Goal: Information Seeking & Learning: Learn about a topic

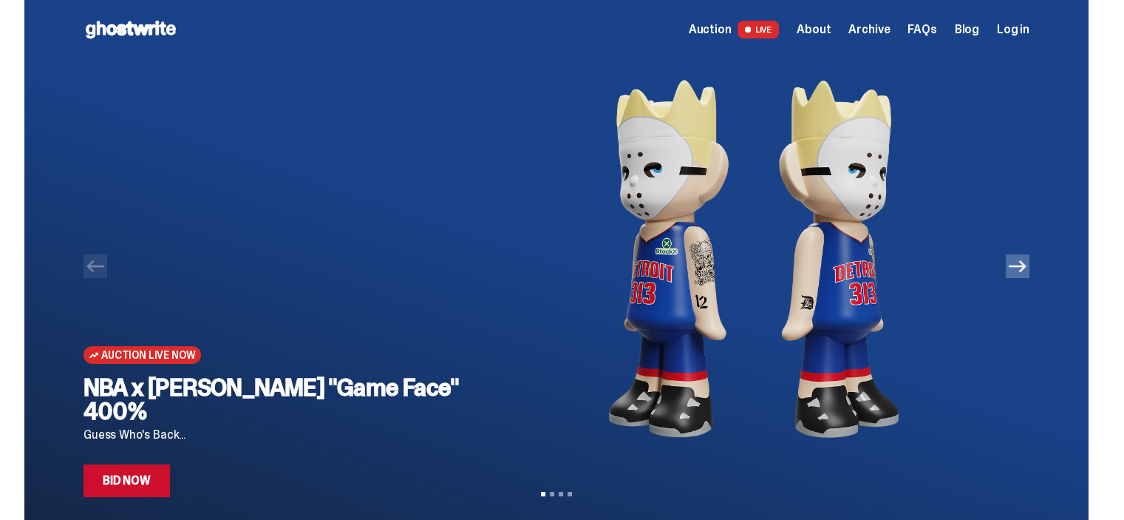
click at [1026, 264] on icon "Next" at bounding box center [1018, 266] width 18 height 18
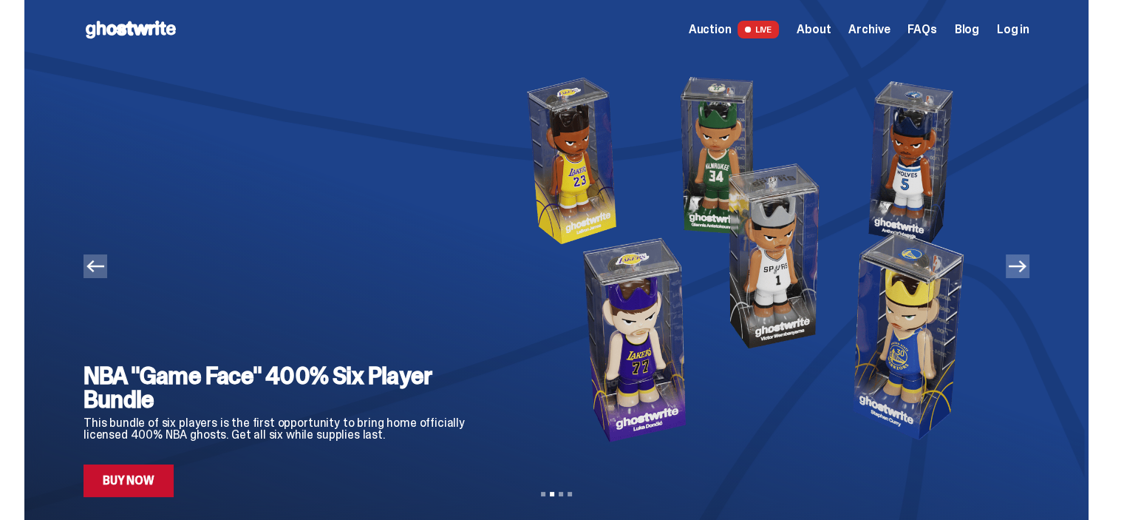
click at [1026, 264] on icon "Next" at bounding box center [1018, 266] width 18 height 18
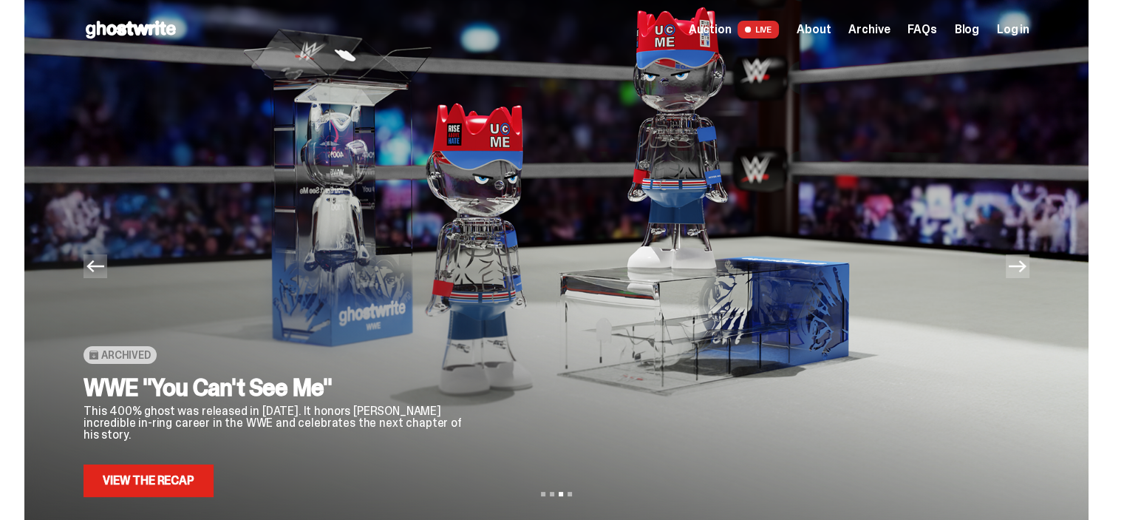
click at [1026, 264] on icon "Next" at bounding box center [1018, 266] width 18 height 18
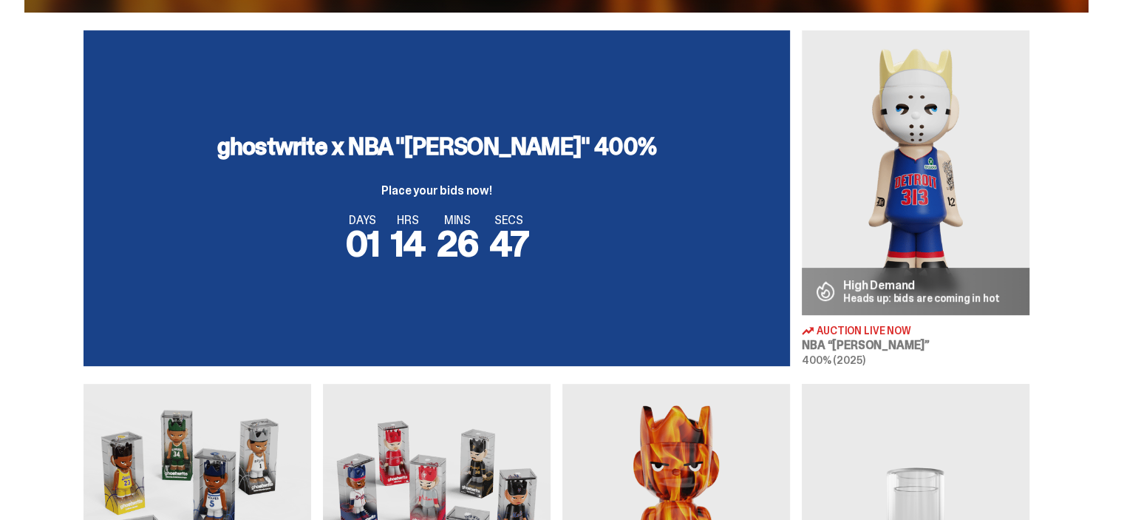
scroll to position [517, 0]
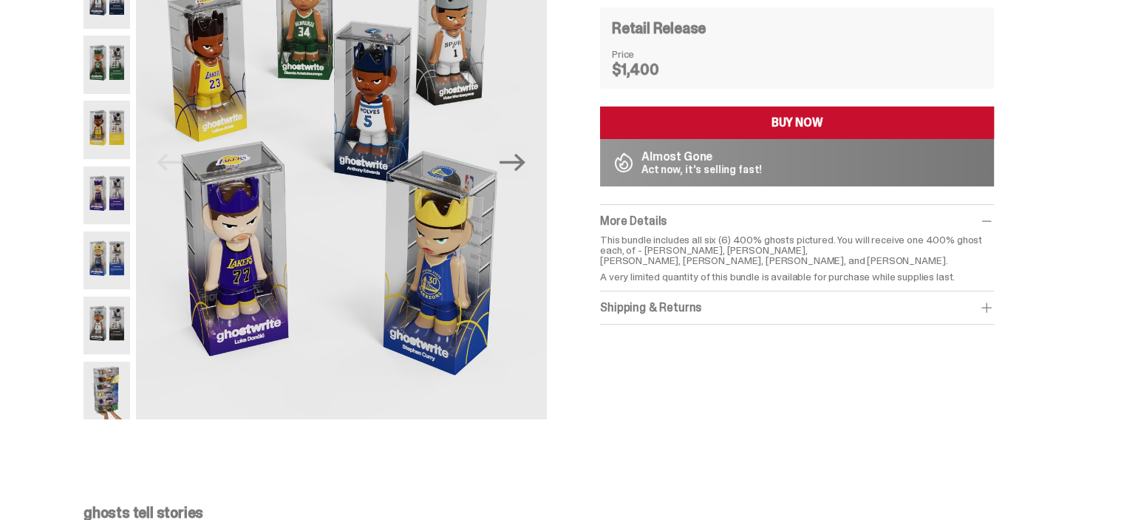
scroll to position [172, 0]
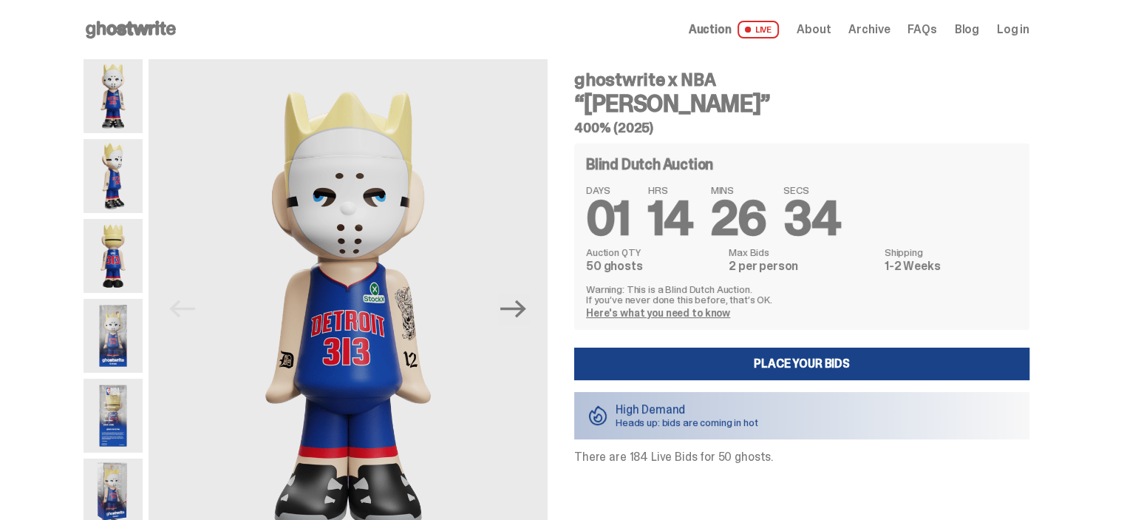
click at [102, 129] on img at bounding box center [113, 96] width 59 height 74
click at [119, 173] on img at bounding box center [113, 176] width 59 height 74
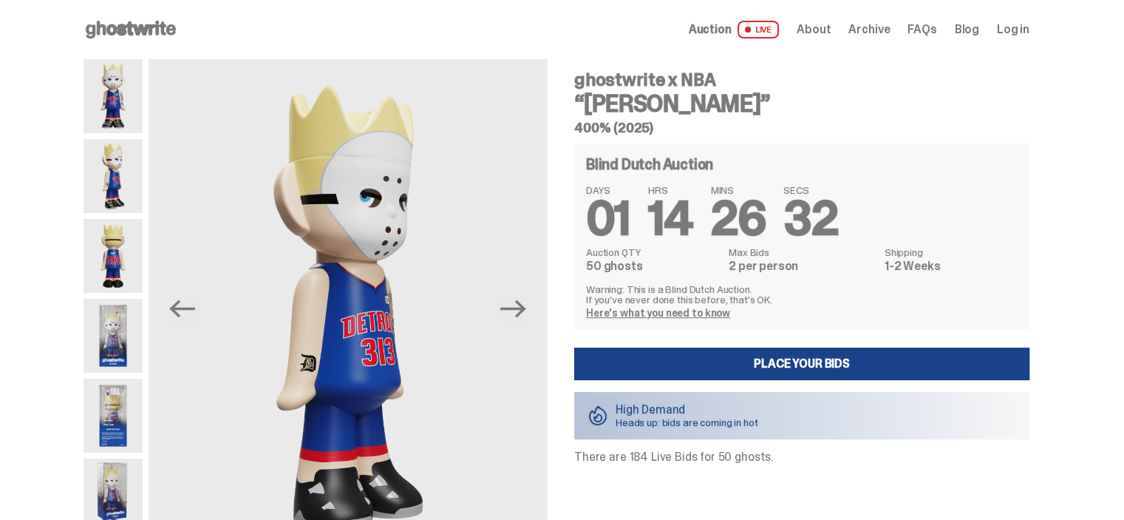
click at [123, 256] on img at bounding box center [113, 256] width 59 height 74
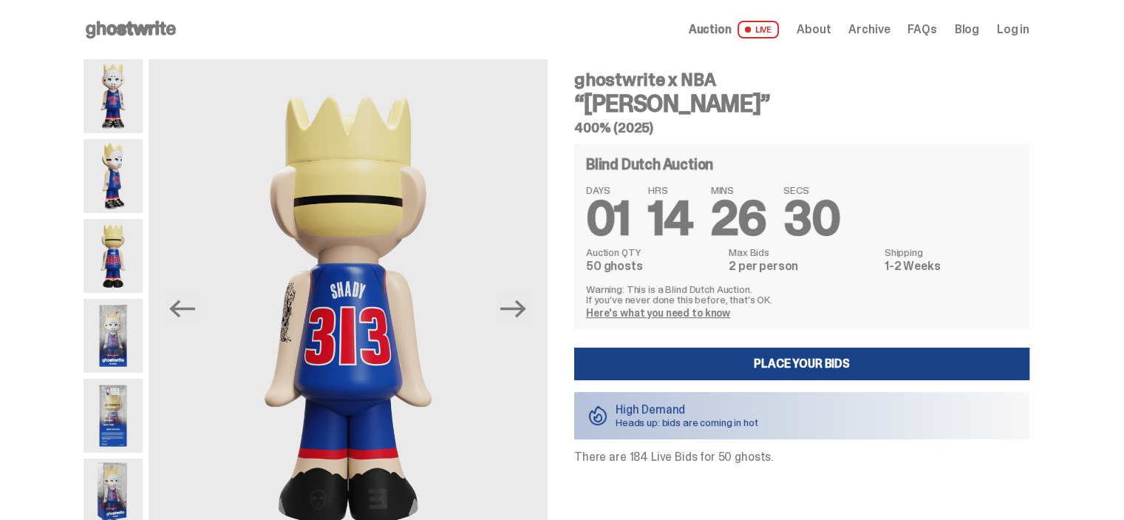
click at [135, 333] on img at bounding box center [113, 336] width 59 height 74
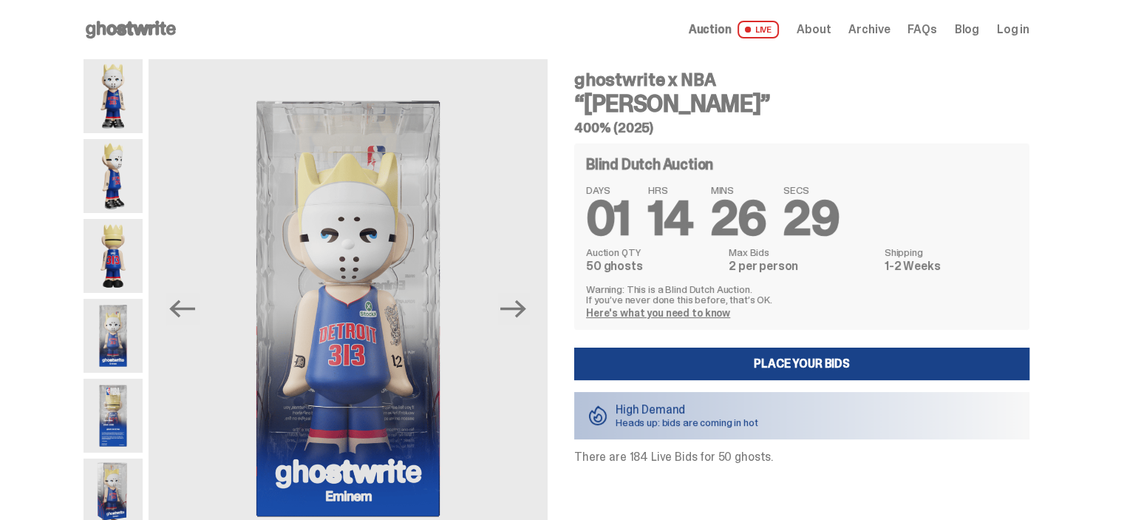
click at [130, 417] on img at bounding box center [113, 415] width 59 height 74
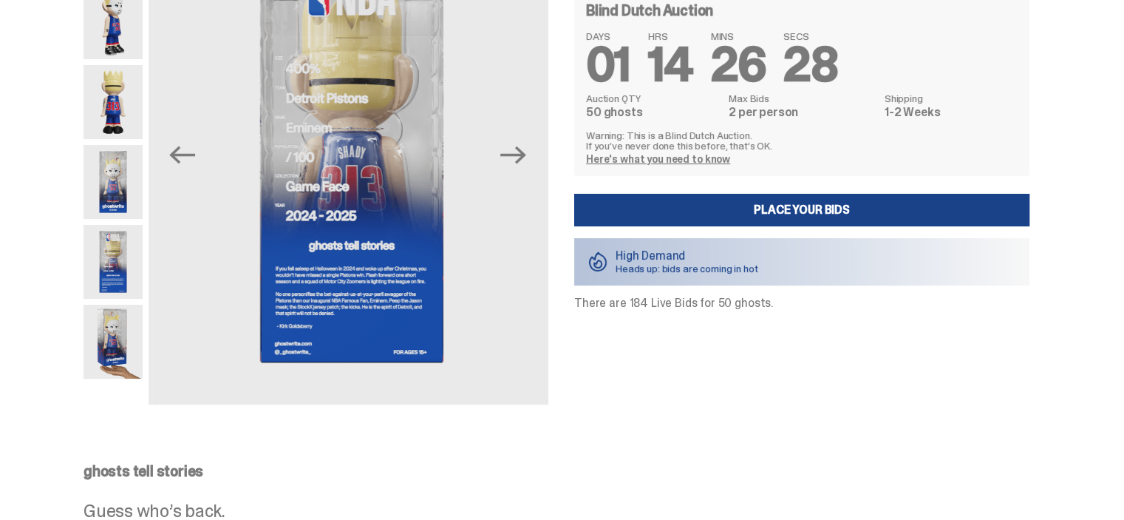
scroll to position [172, 0]
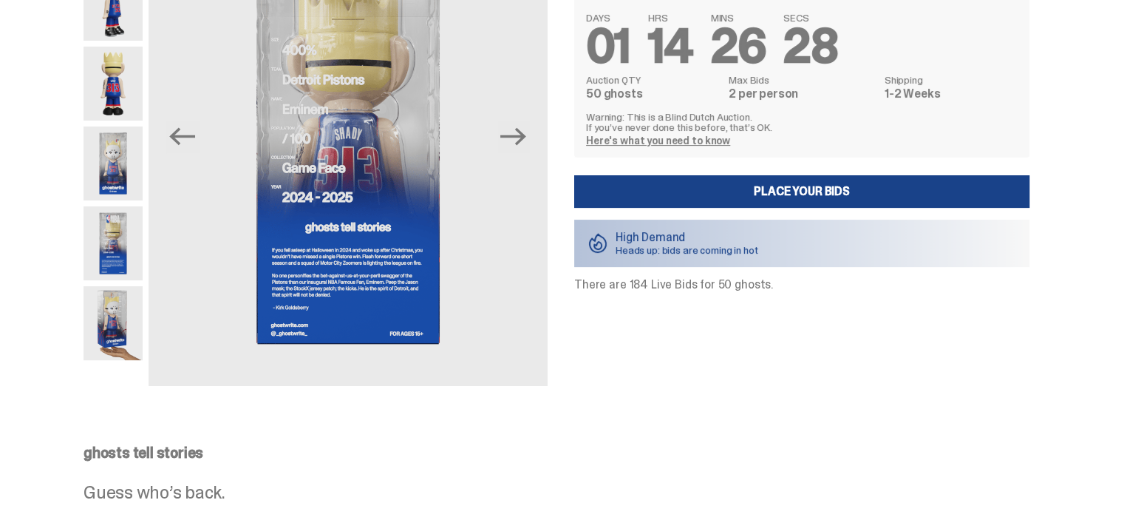
click at [106, 318] on img at bounding box center [113, 323] width 59 height 74
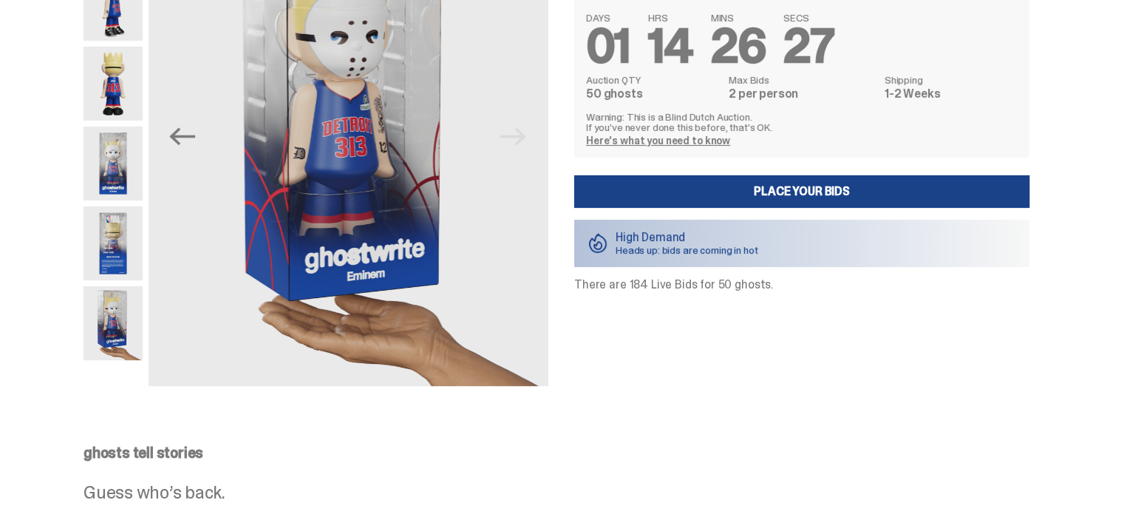
click at [121, 231] on img at bounding box center [113, 243] width 59 height 74
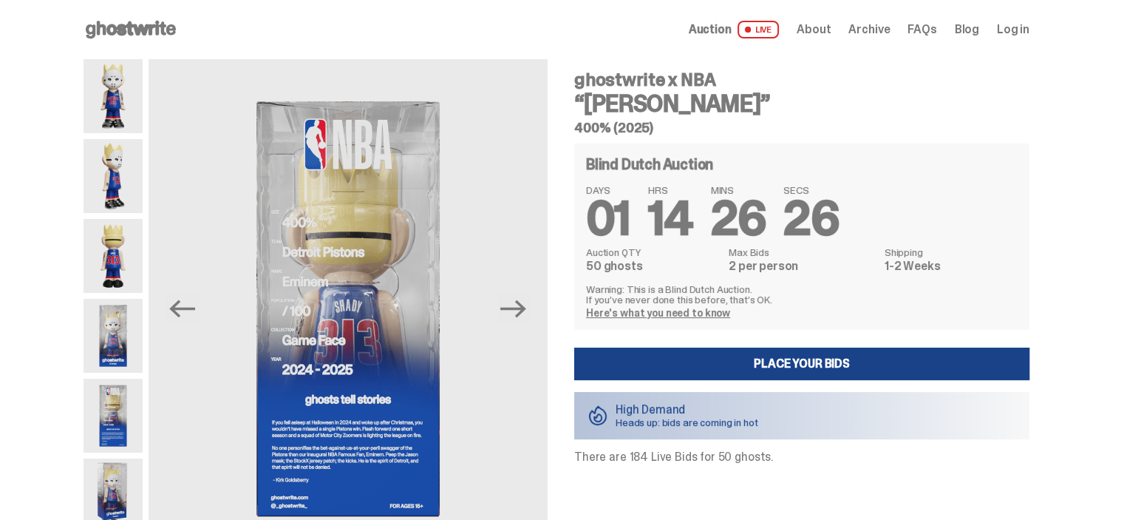
click at [120, 208] on img at bounding box center [113, 176] width 59 height 74
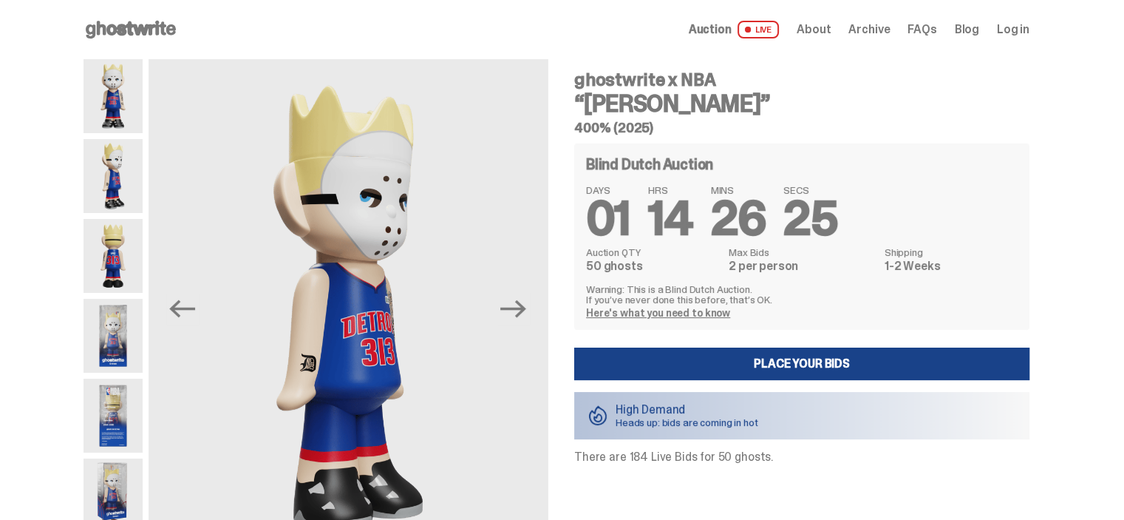
click at [112, 101] on img at bounding box center [113, 96] width 59 height 74
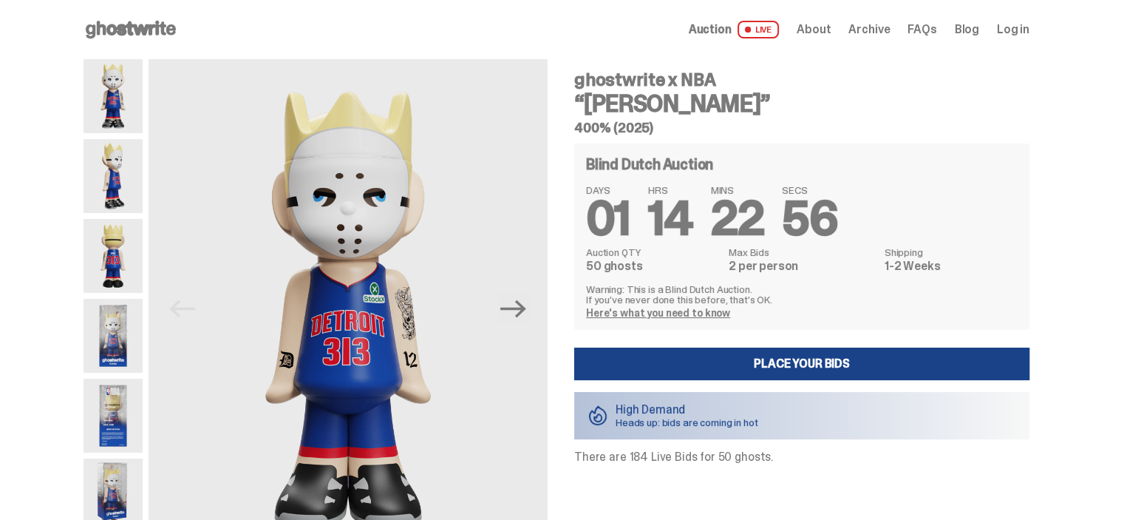
click at [122, 331] on img at bounding box center [113, 336] width 59 height 74
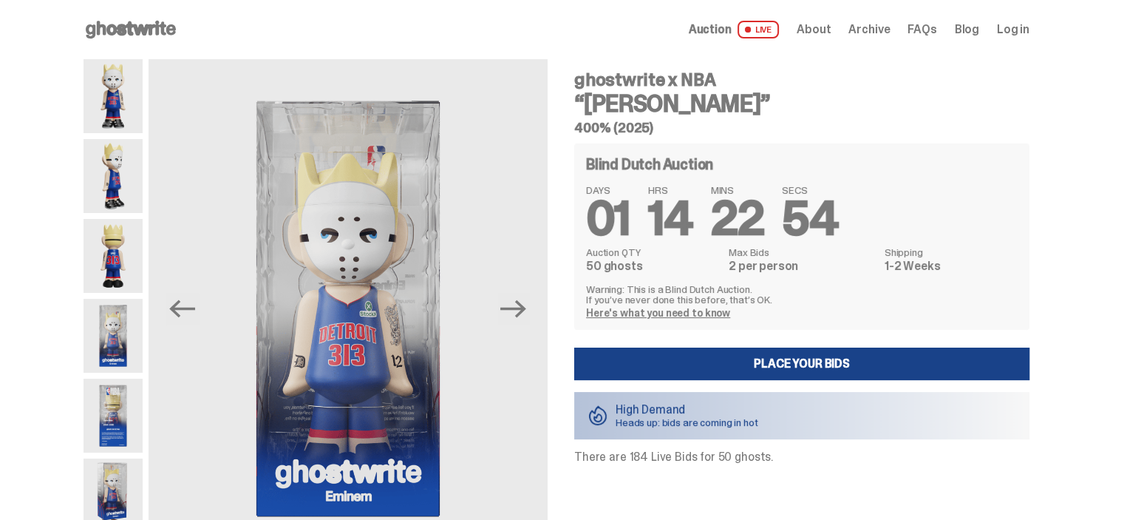
click at [116, 261] on img at bounding box center [113, 256] width 59 height 74
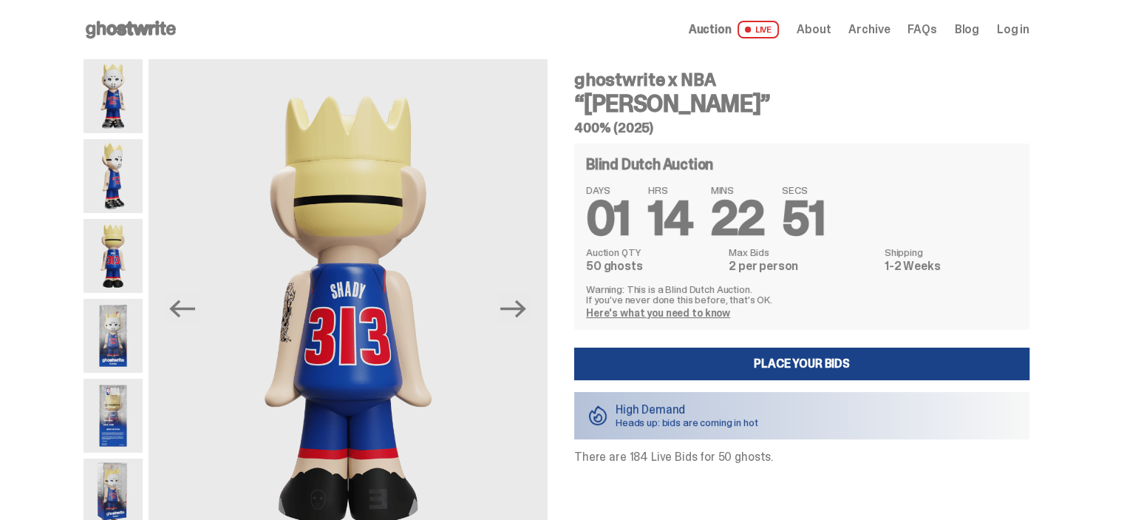
click at [115, 256] on img at bounding box center [113, 256] width 59 height 74
